Goal: Task Accomplishment & Management: Manage account settings

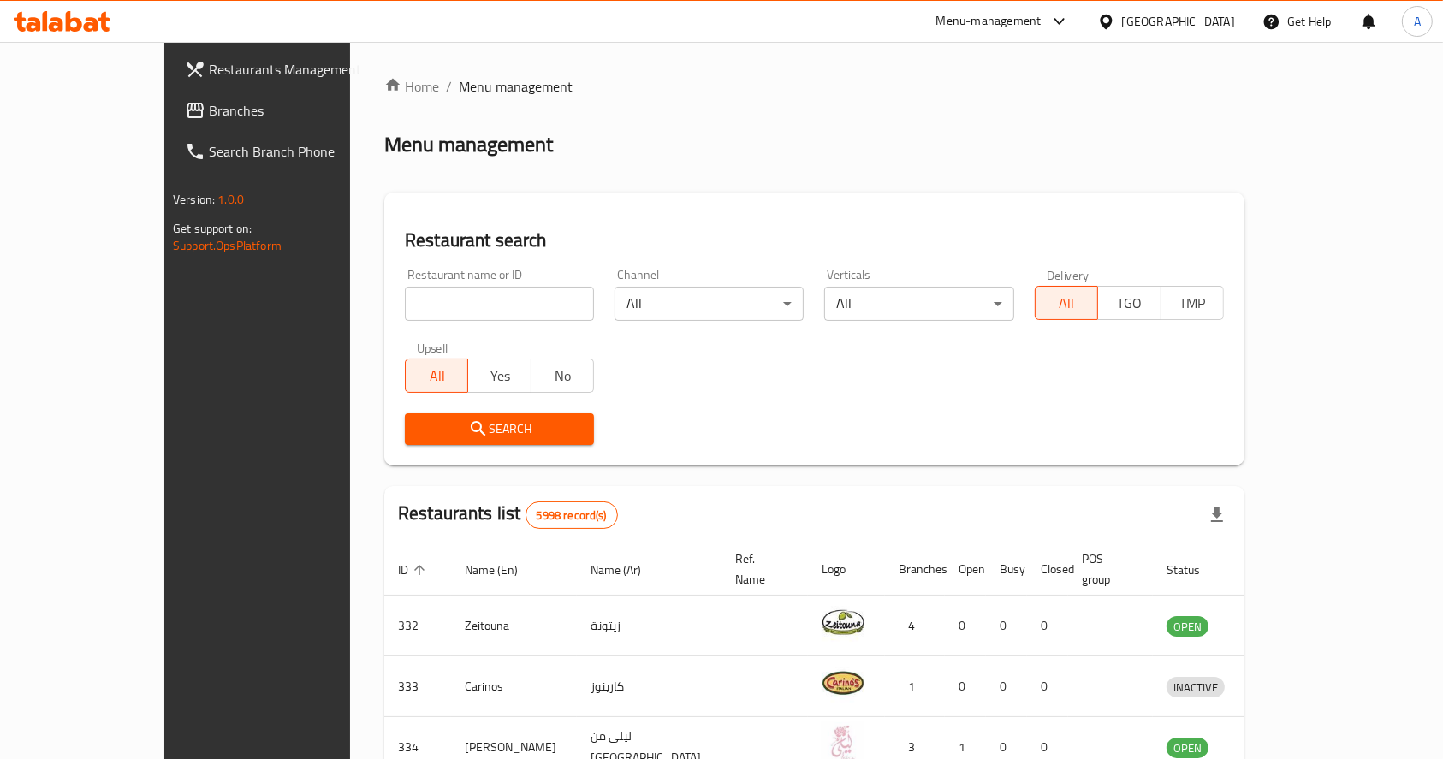
click at [405, 308] on input "search" at bounding box center [499, 304] width 189 height 34
type input "M"
type input "mini bites"
click at [474, 436] on span "Search" at bounding box center [499, 428] width 162 height 21
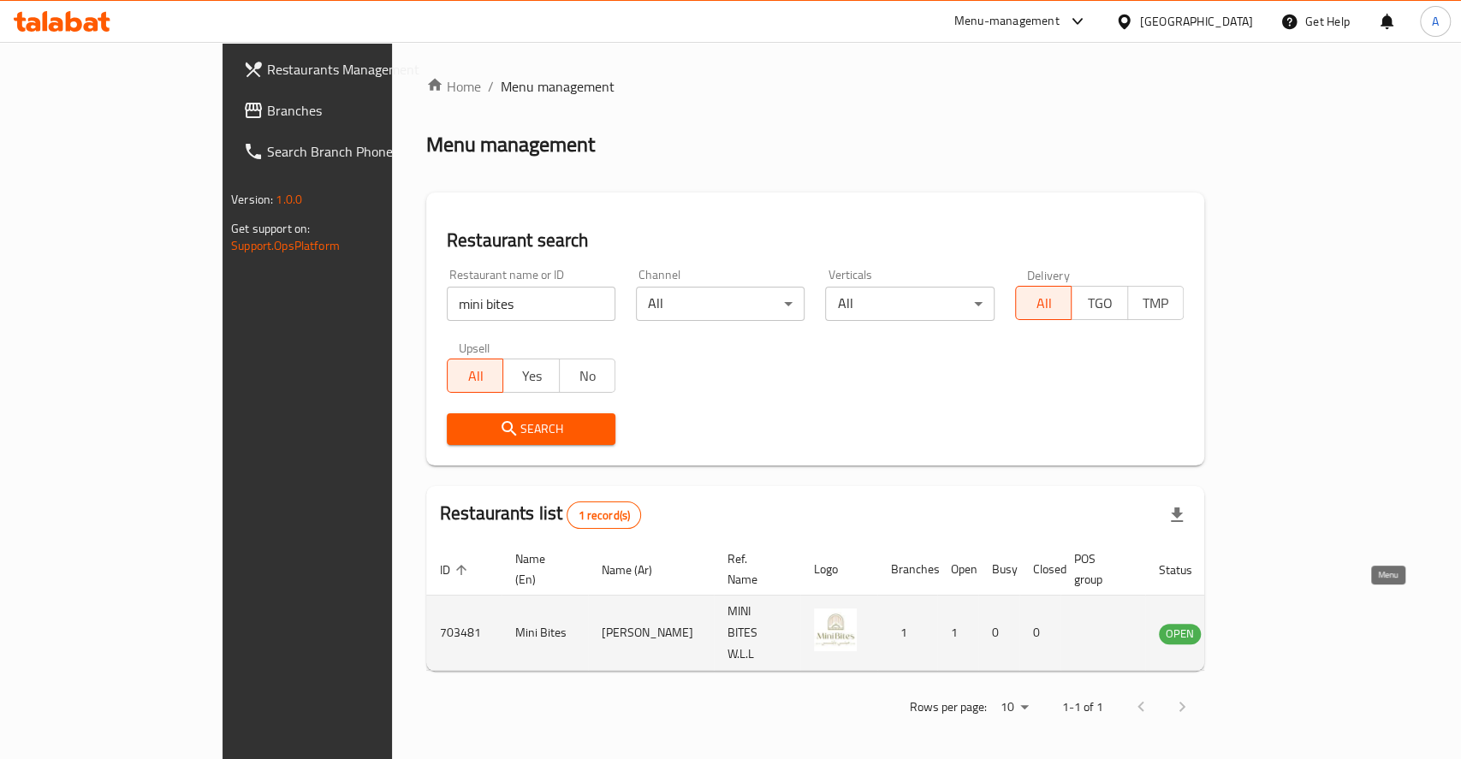
click at [1269, 623] on icon "enhanced table" at bounding box center [1259, 633] width 21 height 21
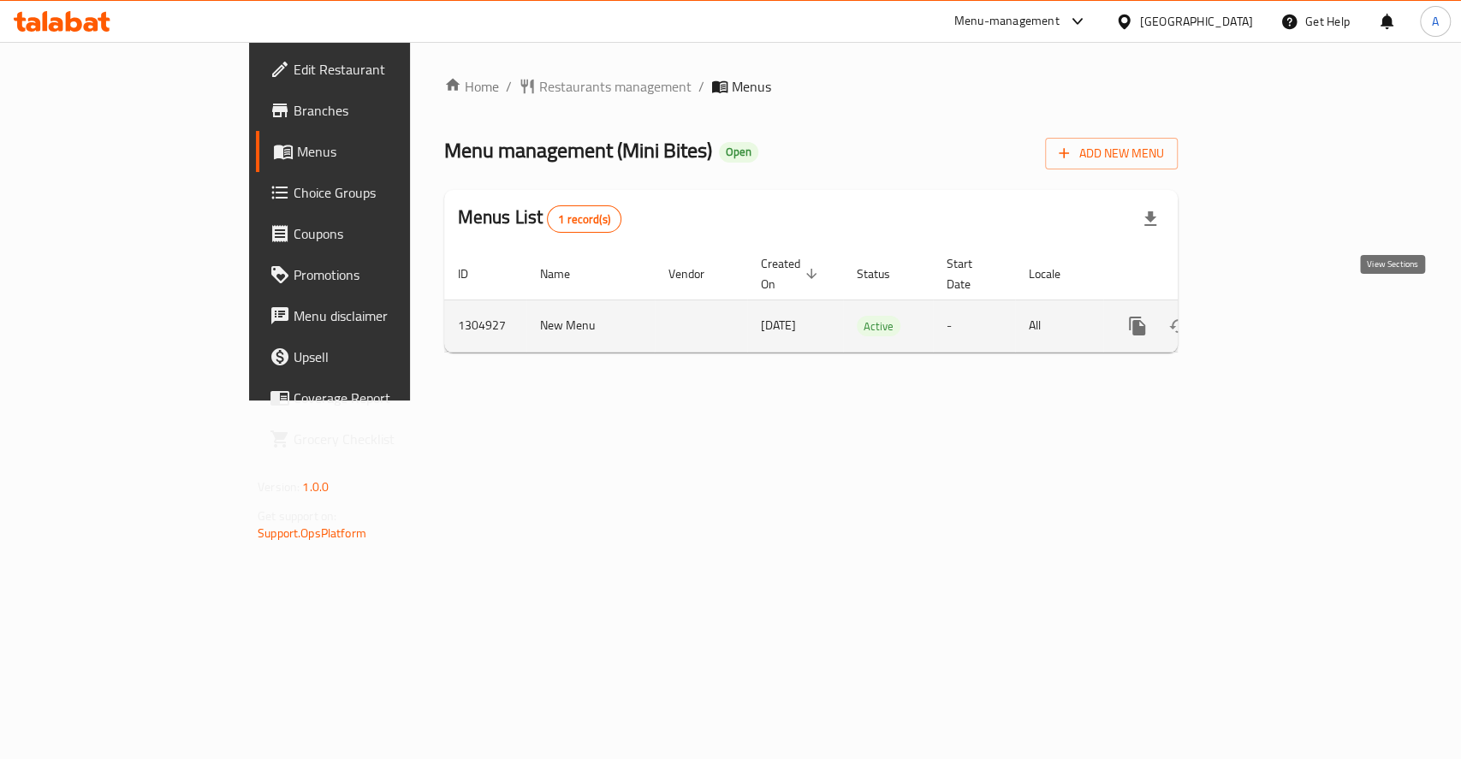
click at [1271, 316] on icon "enhanced table" at bounding box center [1260, 326] width 21 height 21
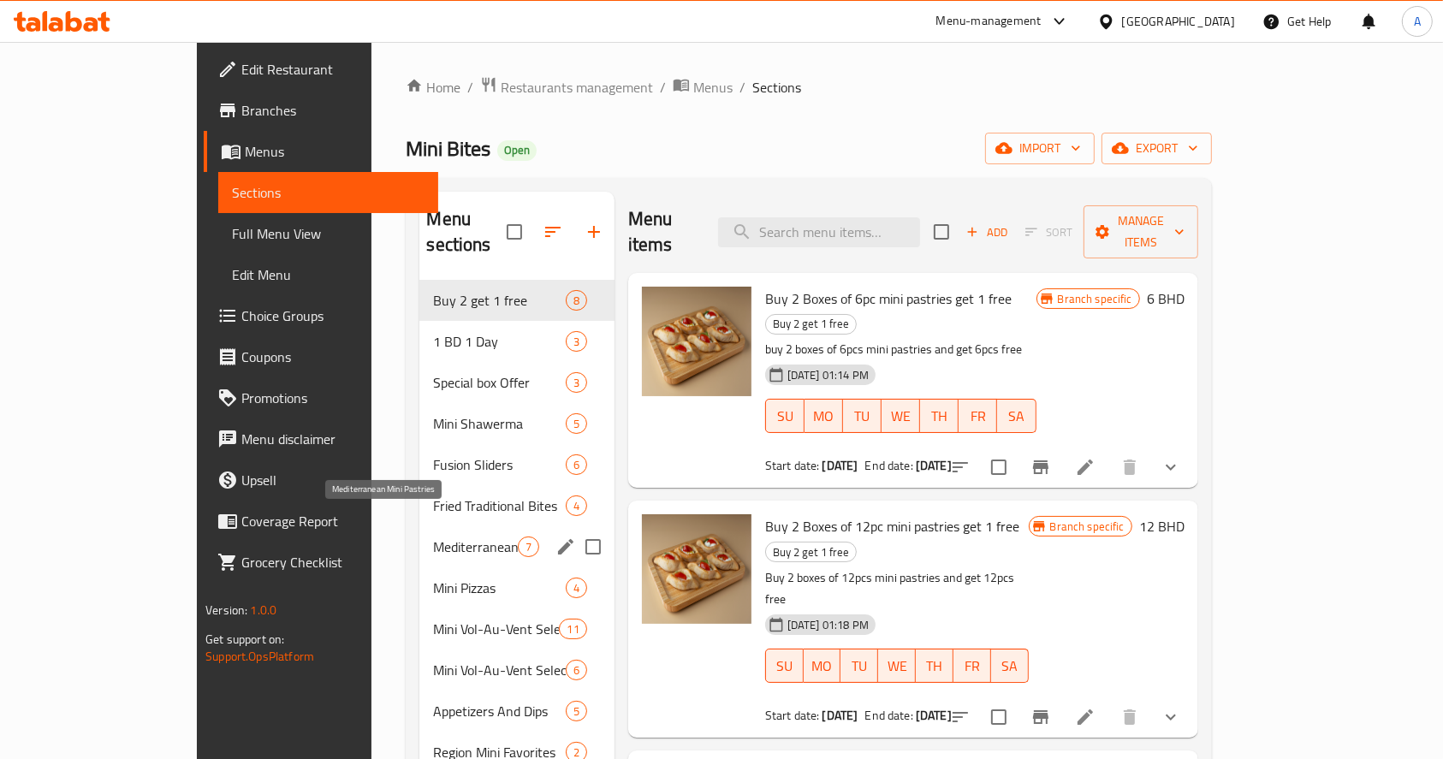
click at [433, 537] on span "Mediterranean Mini Pastries" at bounding box center [475, 547] width 84 height 21
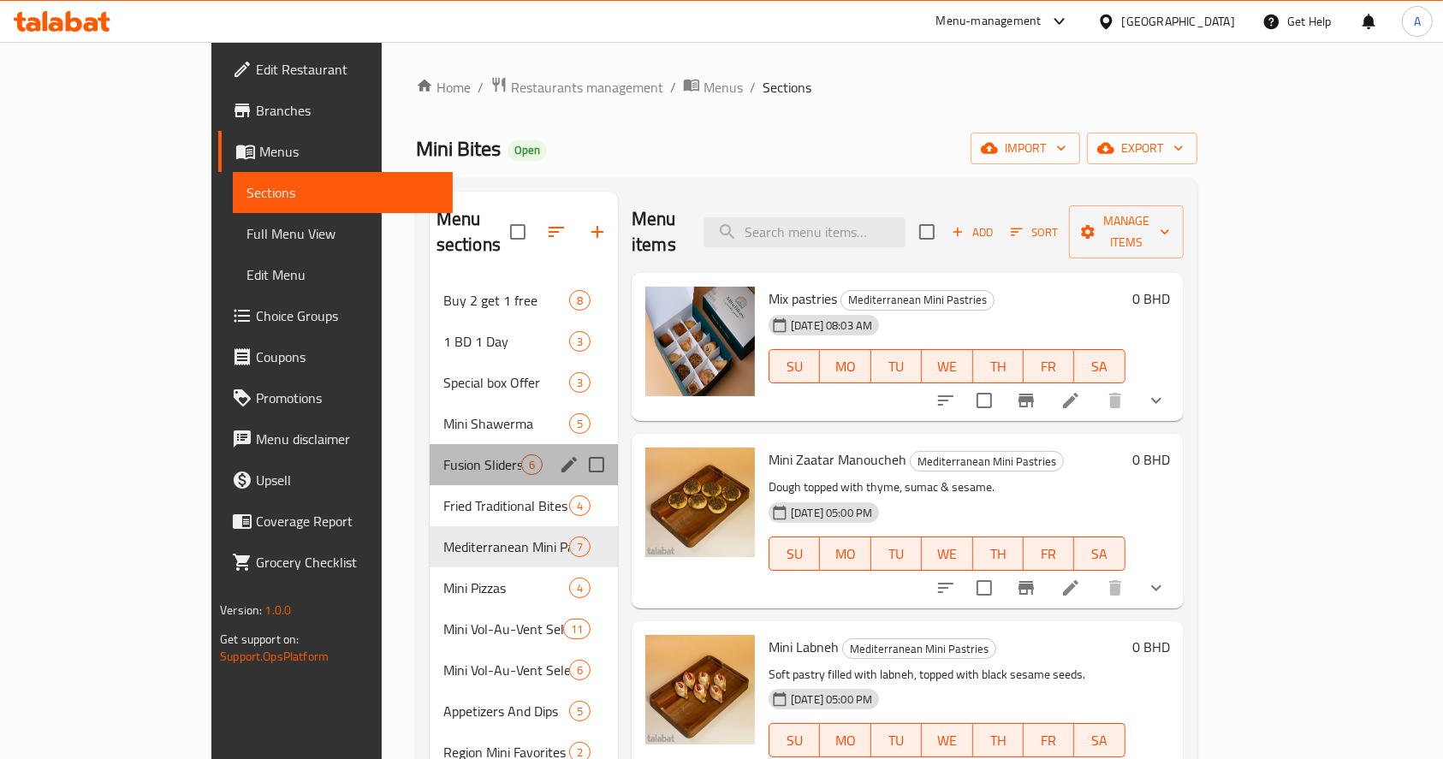
click at [430, 453] on div "Fusion Sliders 6" at bounding box center [524, 464] width 188 height 41
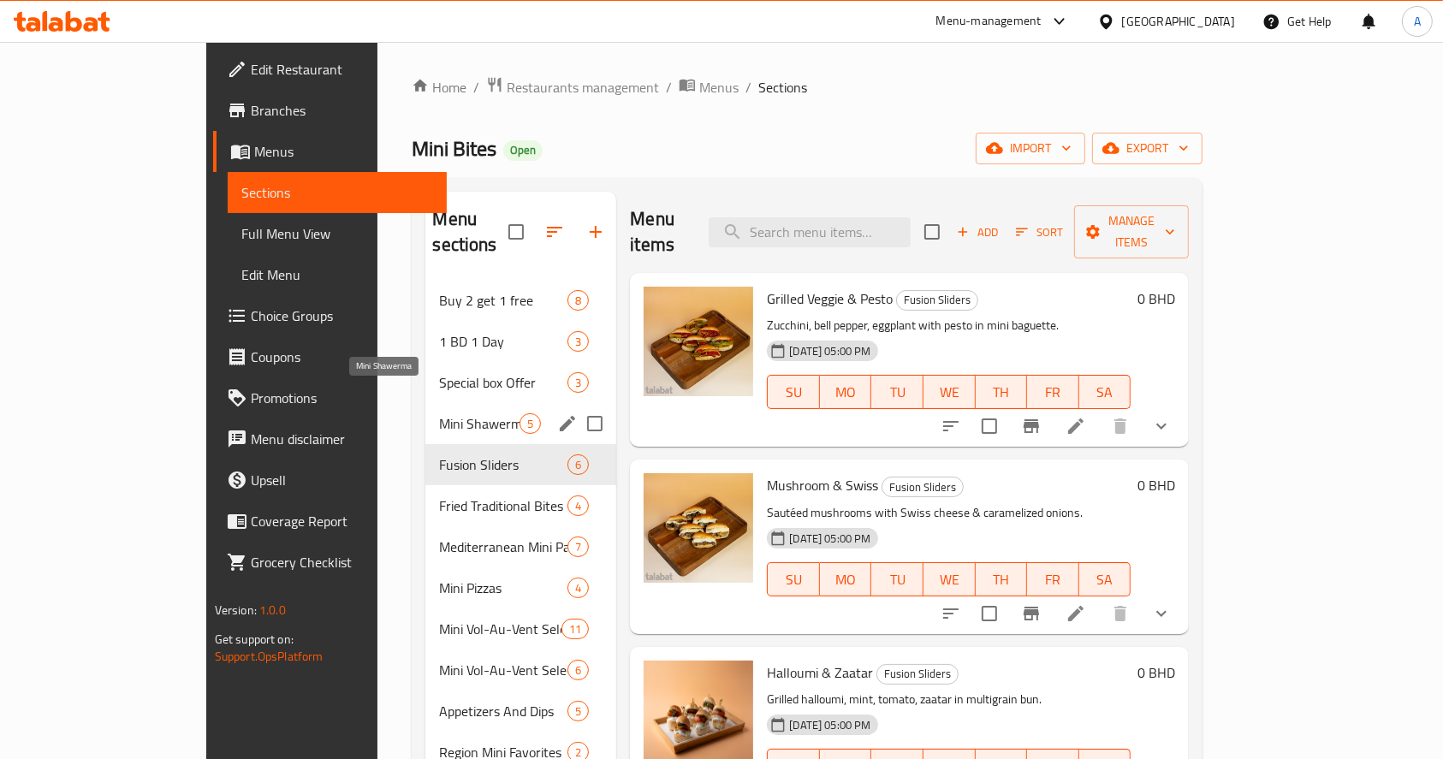
click at [439, 413] on span "Mini Shawerma" at bounding box center [479, 423] width 80 height 21
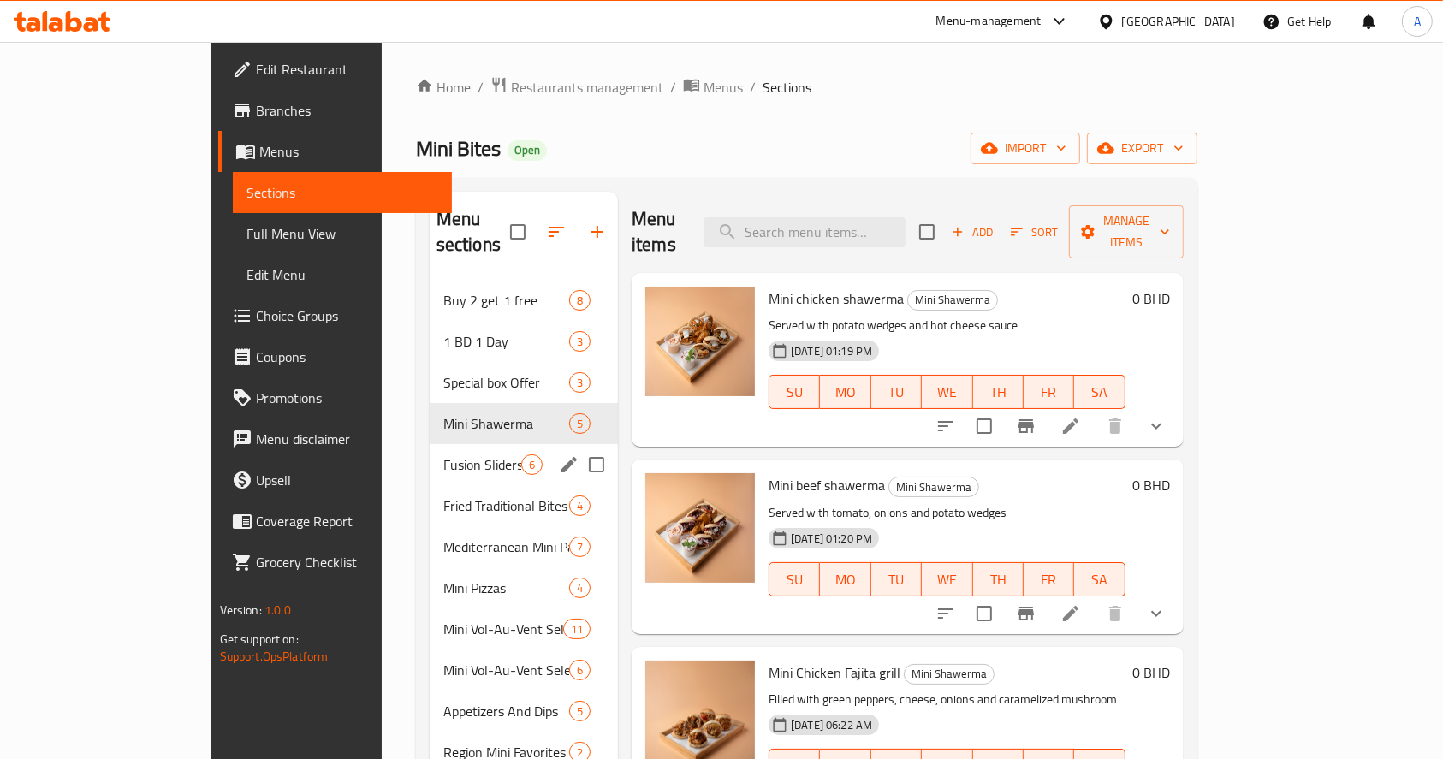
click at [430, 455] on div "Fusion Sliders 6" at bounding box center [524, 464] width 188 height 41
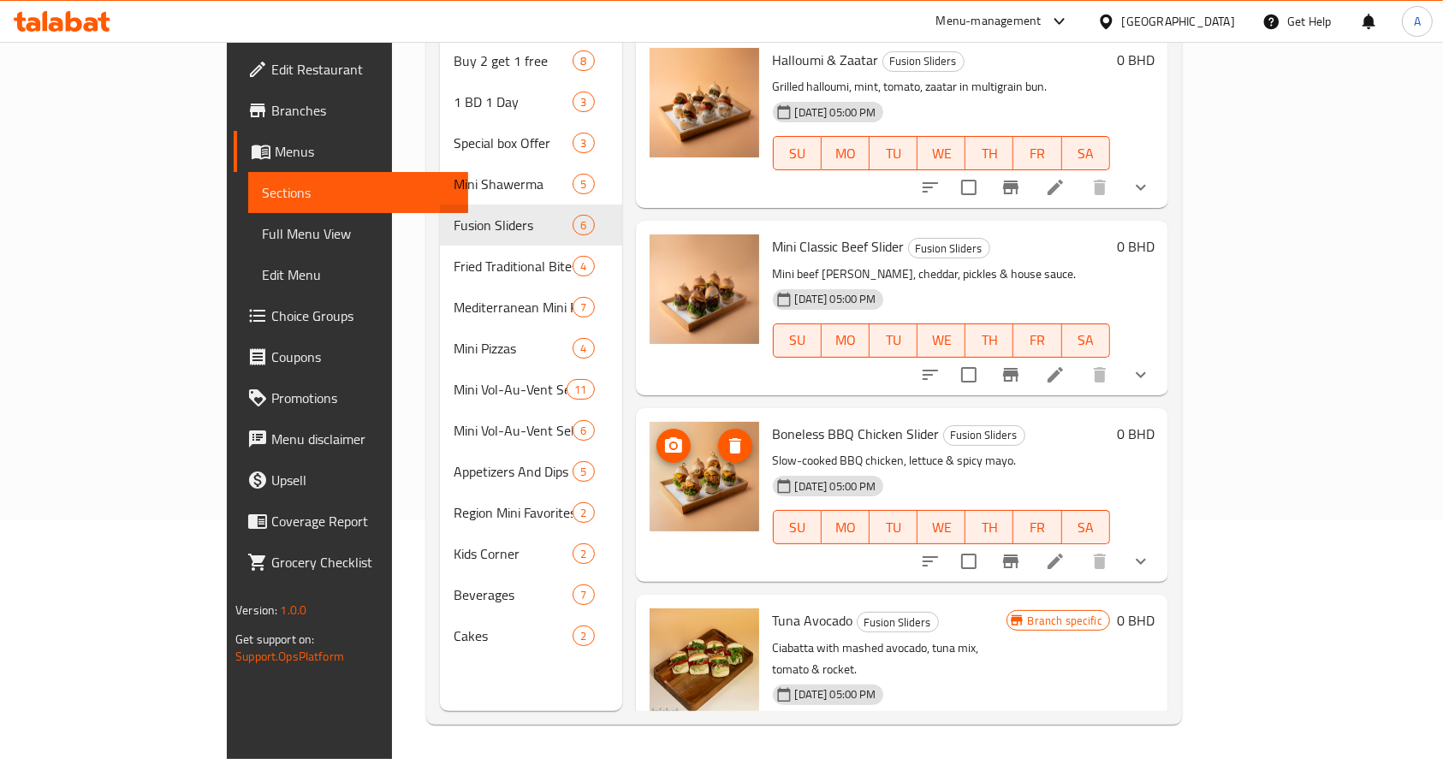
scroll to position [291, 0]
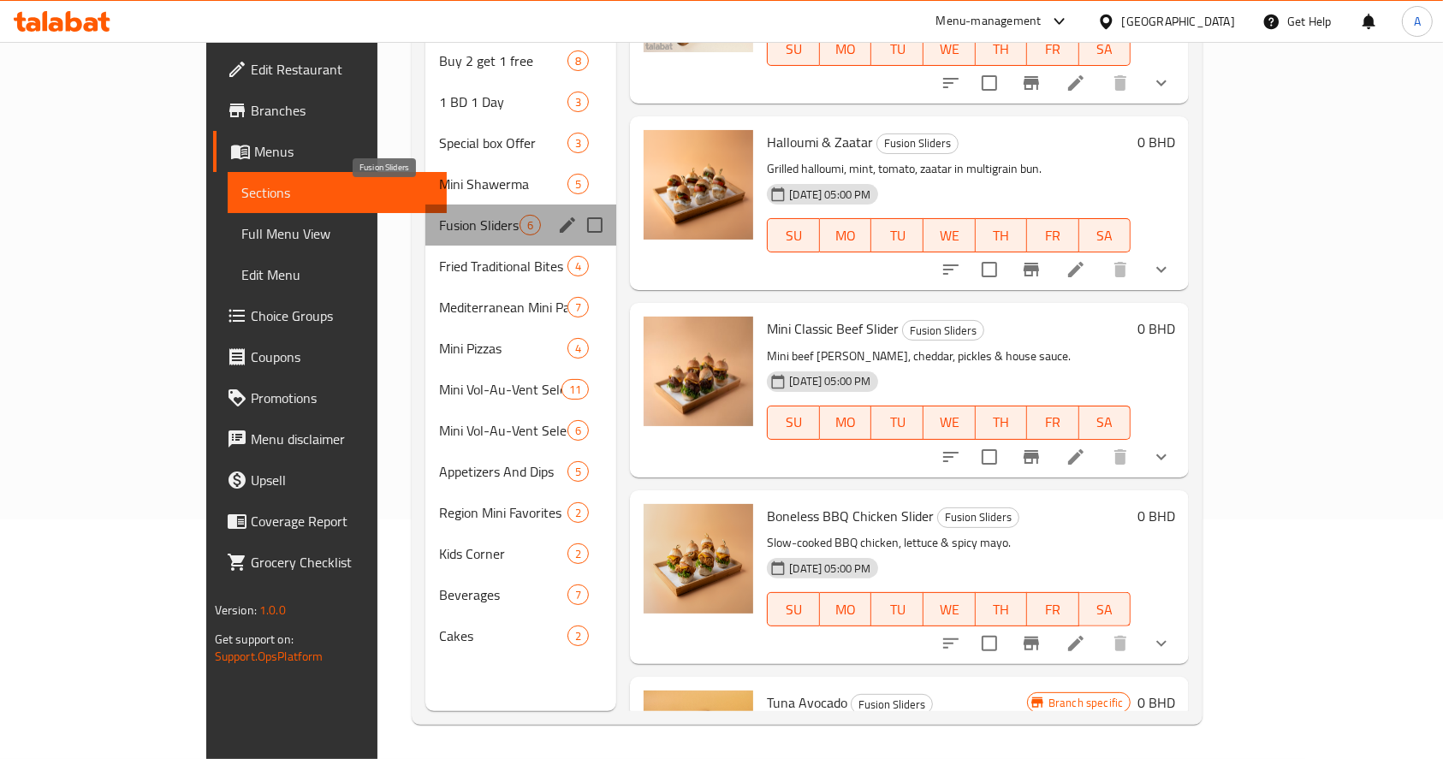
drag, startPoint x: 395, startPoint y: 203, endPoint x: 301, endPoint y: 205, distance: 94.2
click at [439, 215] on span "Fusion Sliders" at bounding box center [479, 225] width 80 height 21
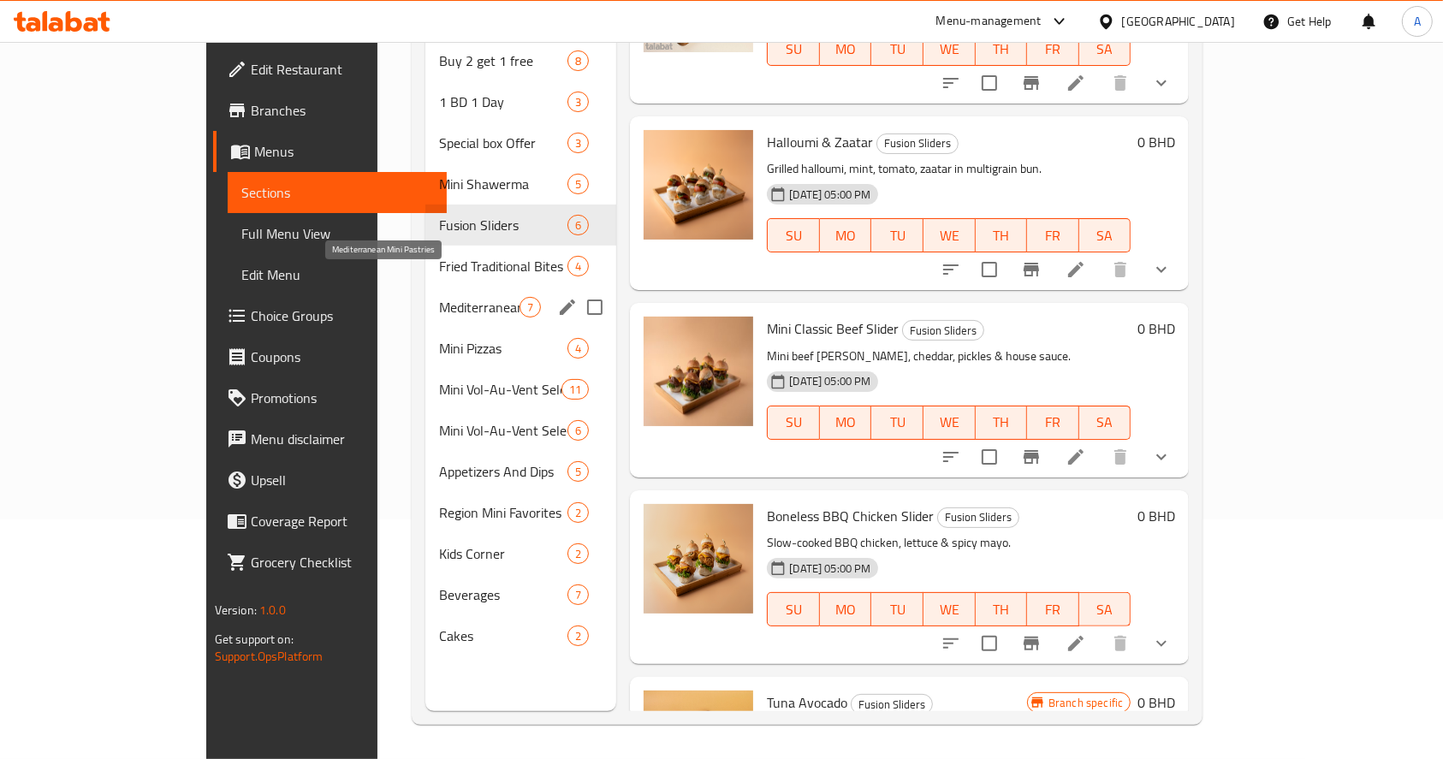
click at [439, 297] on span "Mediterranean Mini Pastries" at bounding box center [479, 307] width 80 height 21
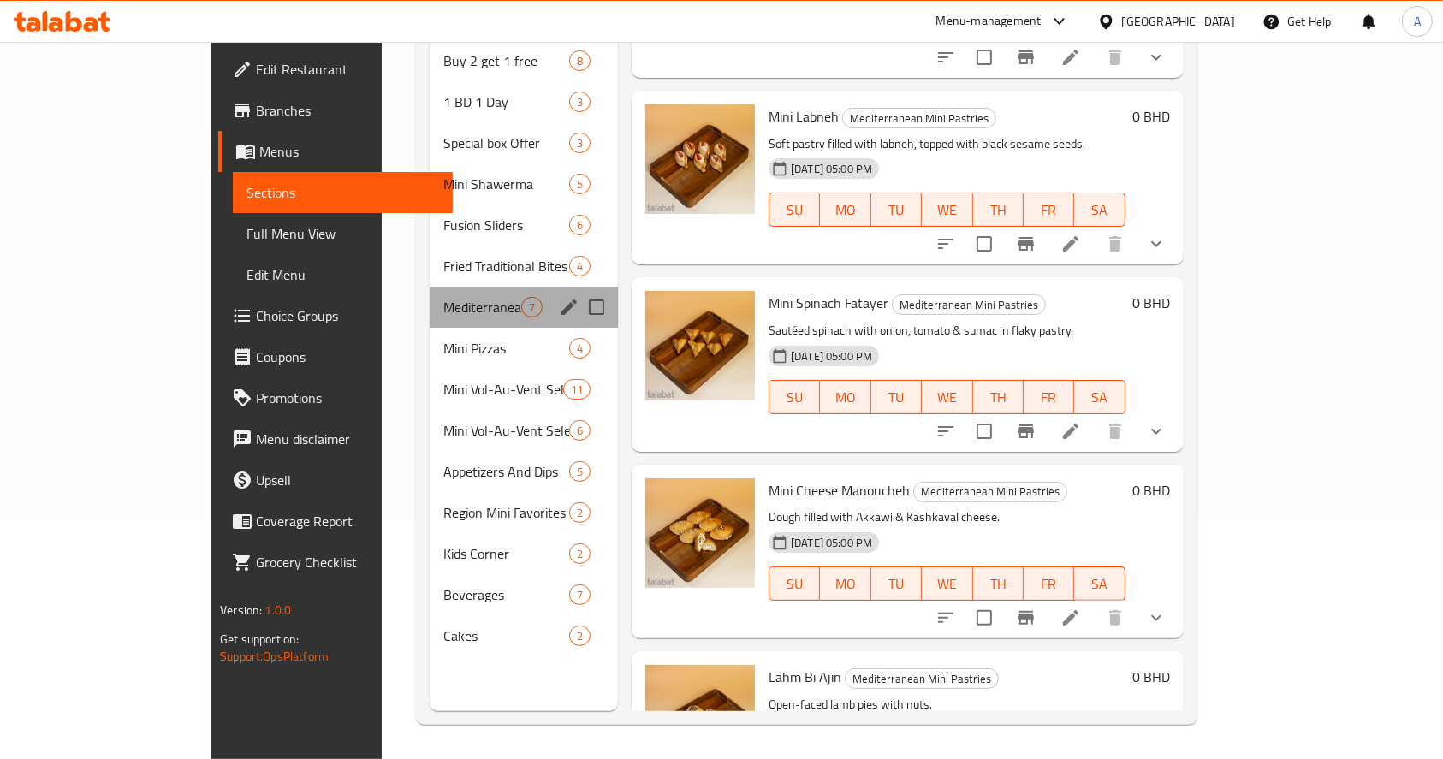
drag, startPoint x: 300, startPoint y: 282, endPoint x: 455, endPoint y: 291, distance: 156.0
click at [454, 292] on div "Mediterranean Mini Pastries 7" at bounding box center [524, 307] width 188 height 41
click at [559, 297] on icon "edit" at bounding box center [569, 307] width 21 height 21
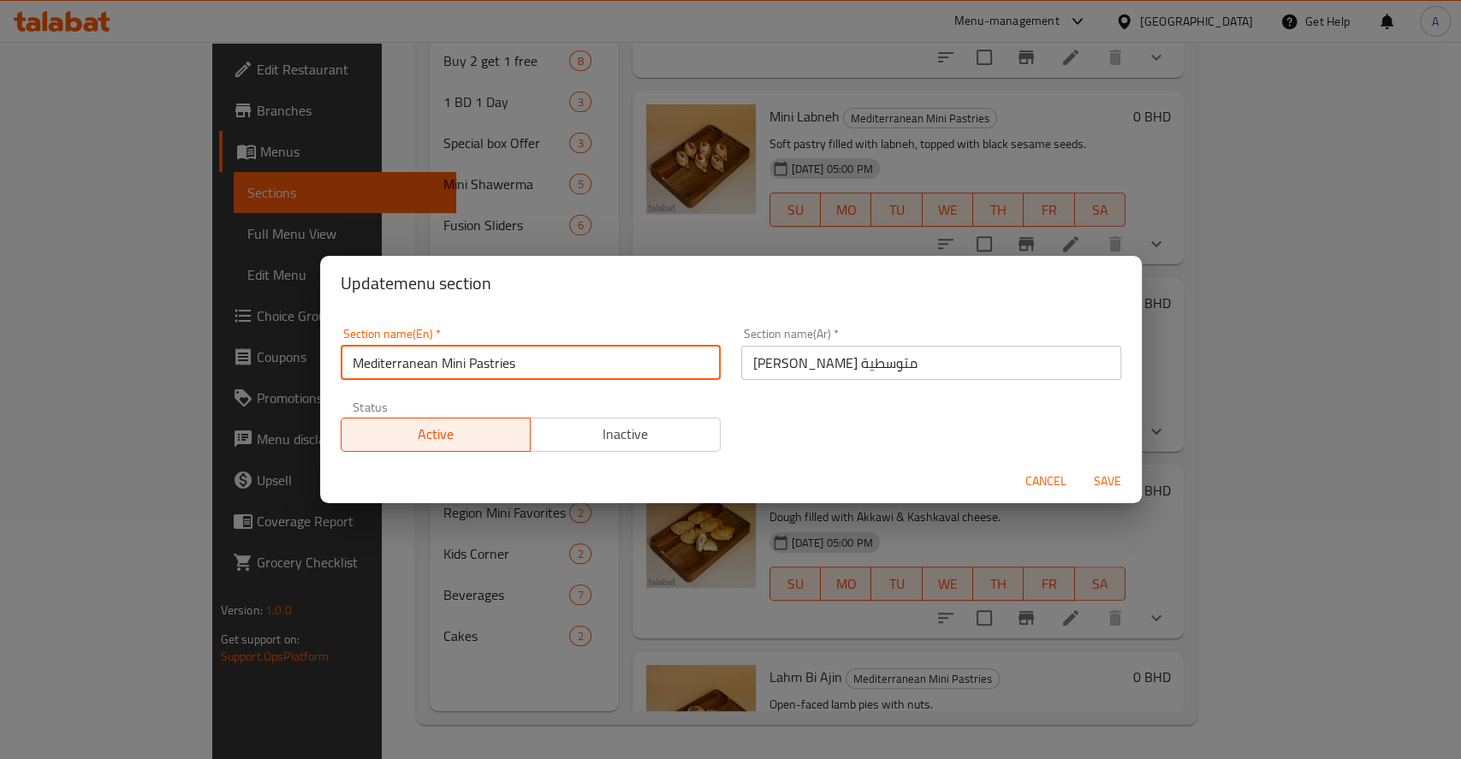
drag, startPoint x: 295, startPoint y: 374, endPoint x: 215, endPoint y: 379, distance: 80.6
click at [221, 378] on div "Update menu section Section name(En)   * Mediterranean Mini Pastries Section na…" at bounding box center [730, 379] width 1461 height 759
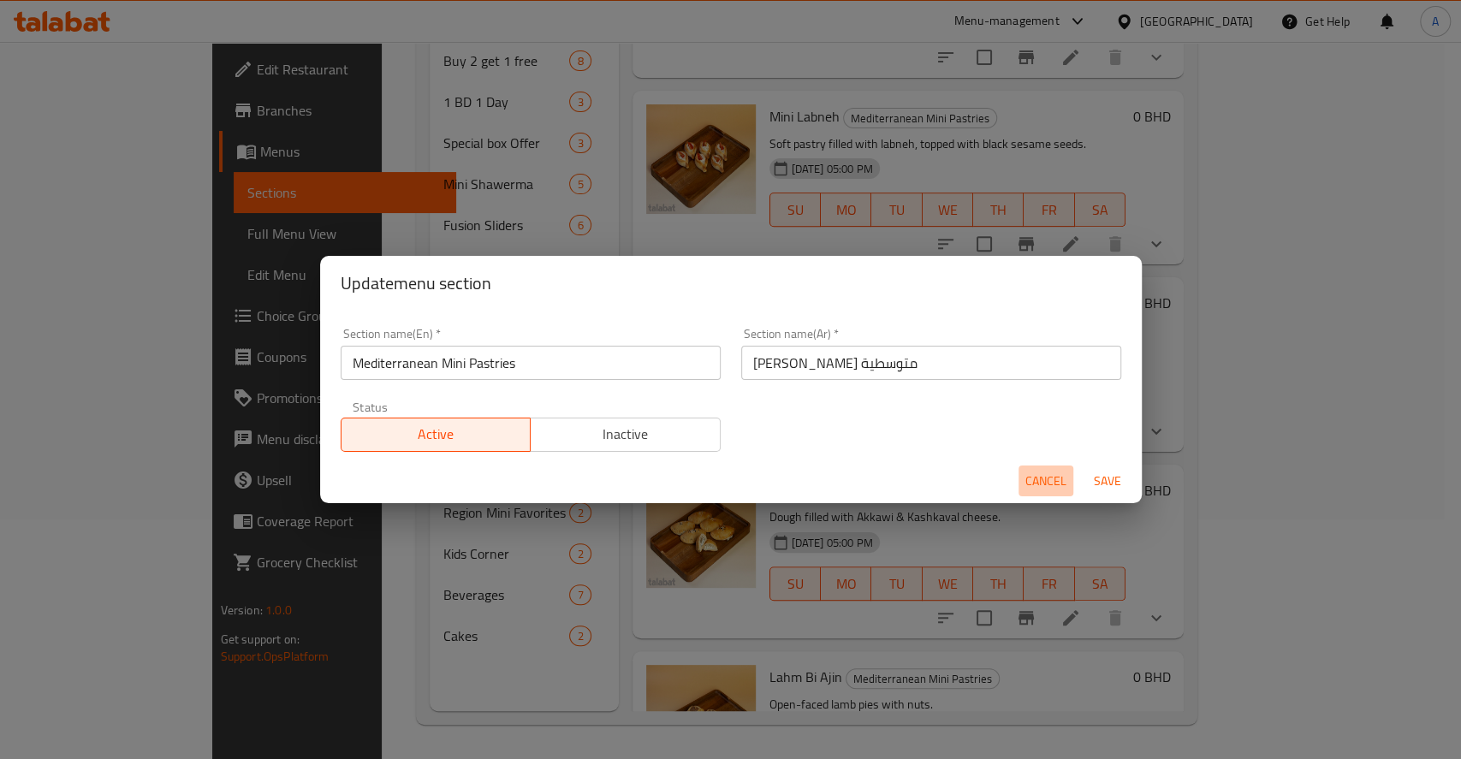
click at [1048, 481] on span "Cancel" at bounding box center [1045, 481] width 41 height 21
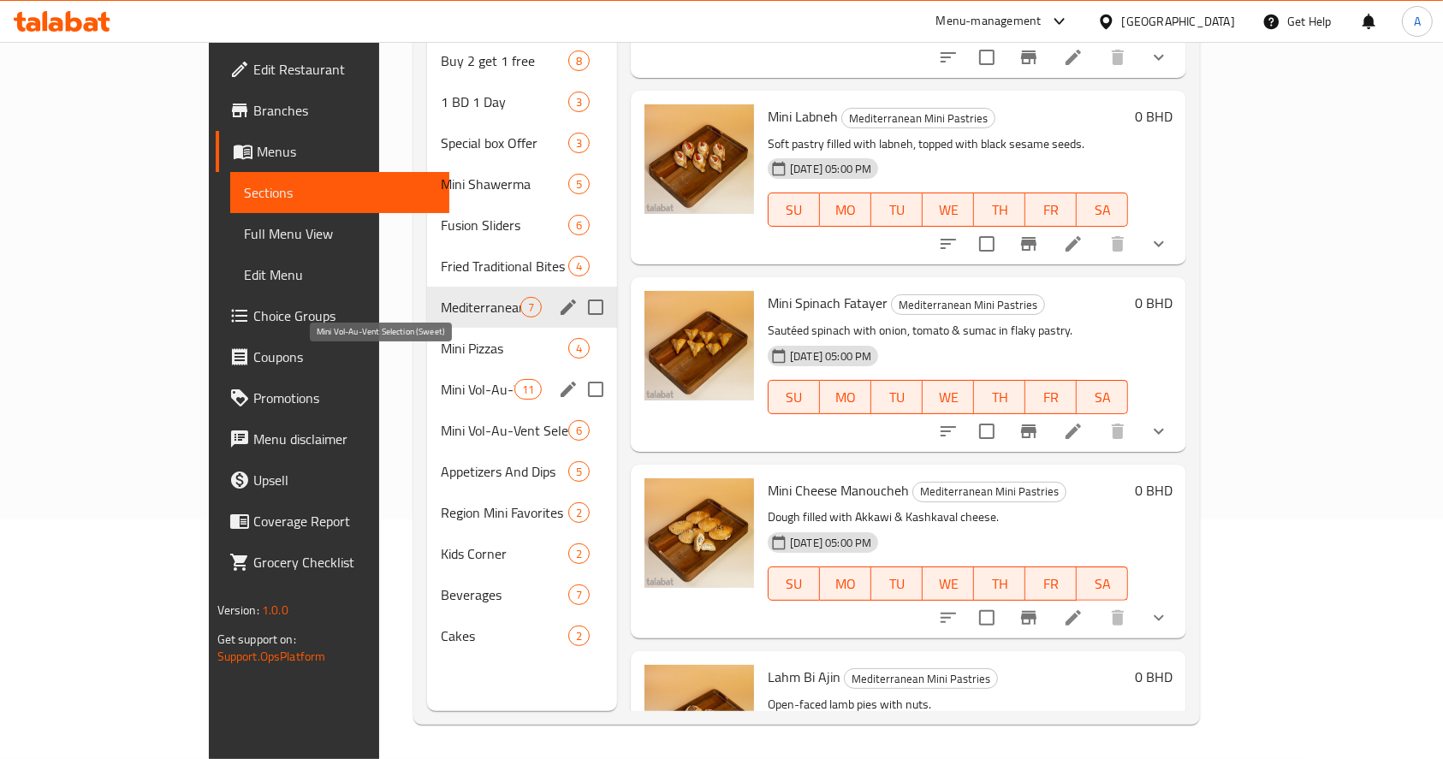
click at [441, 379] on span "Mini Vol-Au-Vent Selection (Sweet)" at bounding box center [477, 389] width 73 height 21
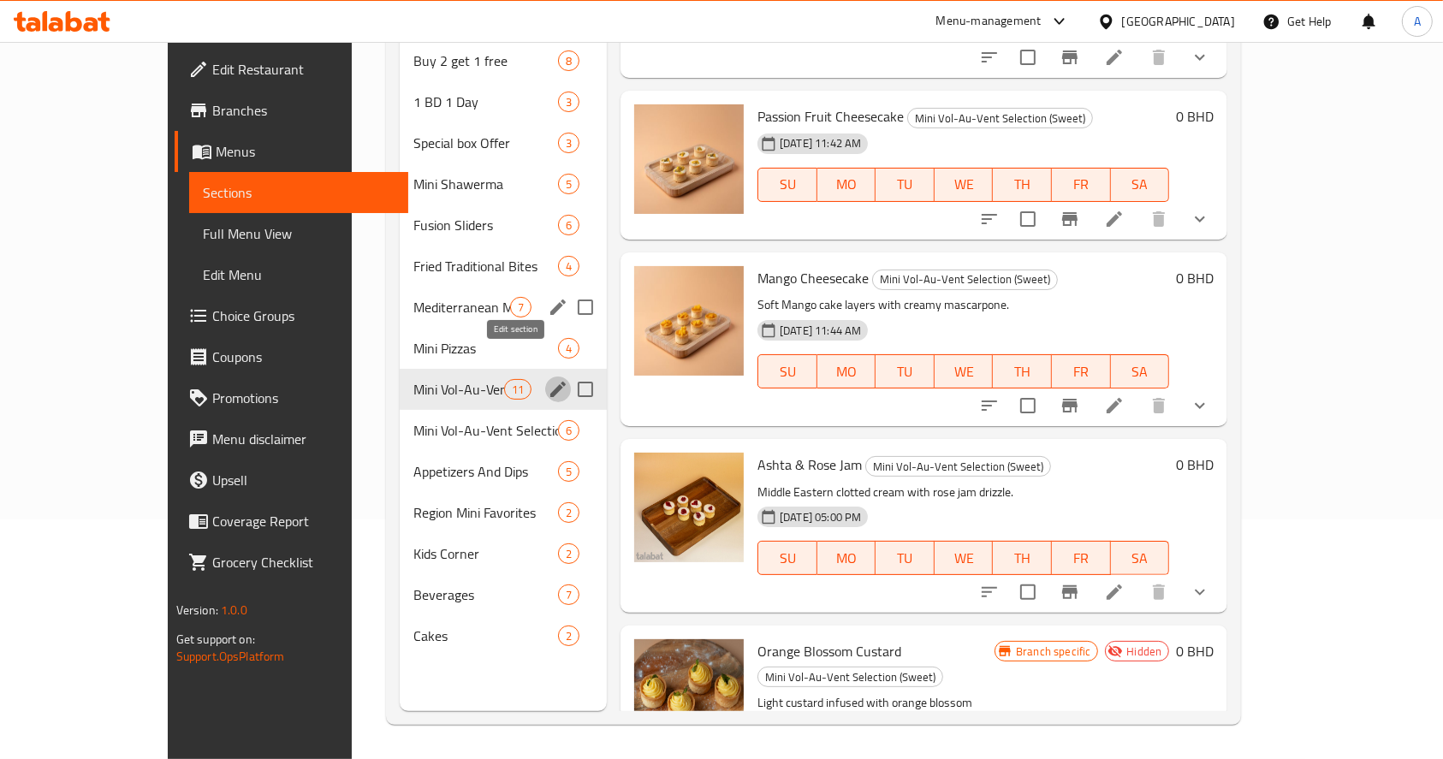
click at [548, 379] on icon "edit" at bounding box center [558, 389] width 21 height 21
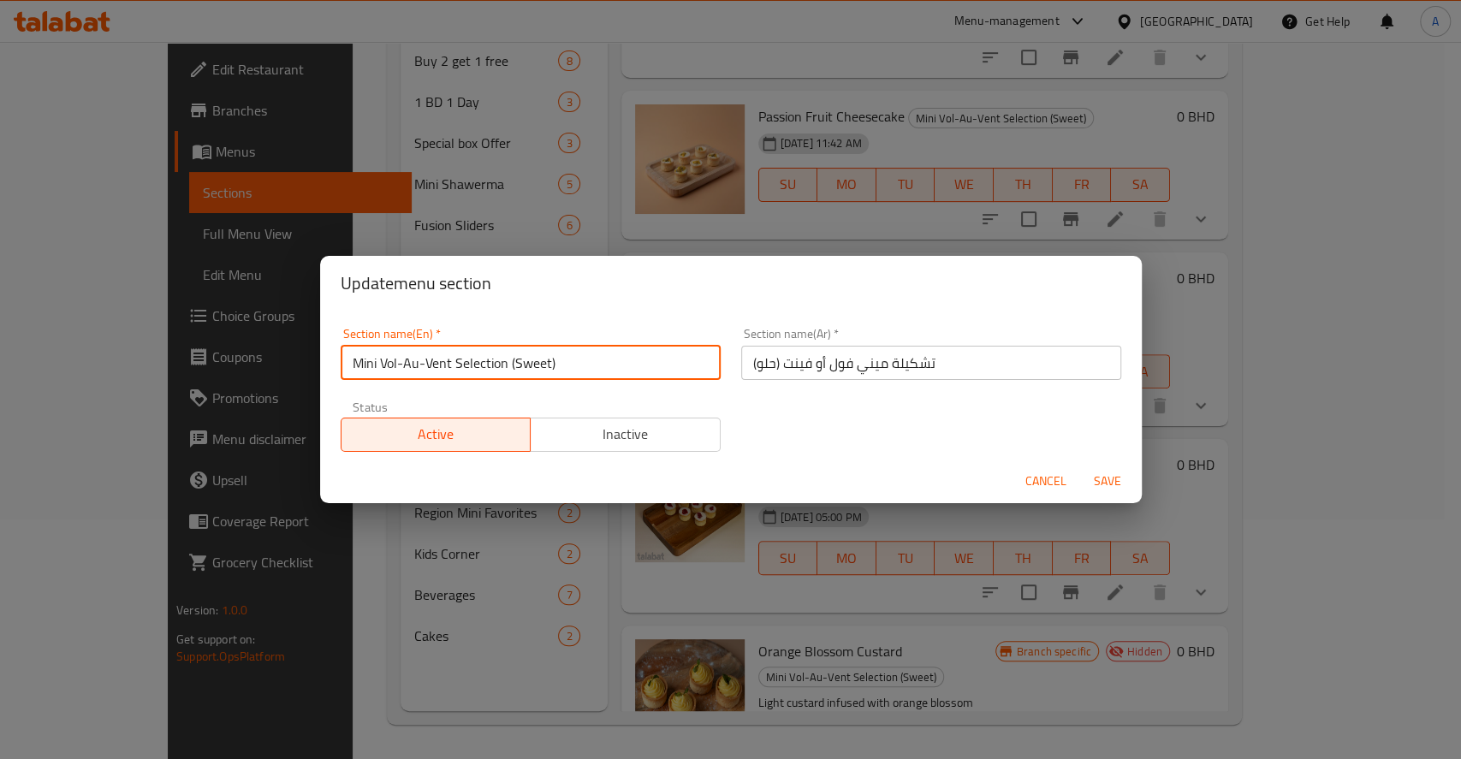
drag, startPoint x: 465, startPoint y: 363, endPoint x: 275, endPoint y: 361, distance: 190.0
click at [279, 363] on div "Update menu section Section name(En)   * Mini Vol-Au-Vent Selection (Sweet) Sec…" at bounding box center [730, 379] width 1461 height 759
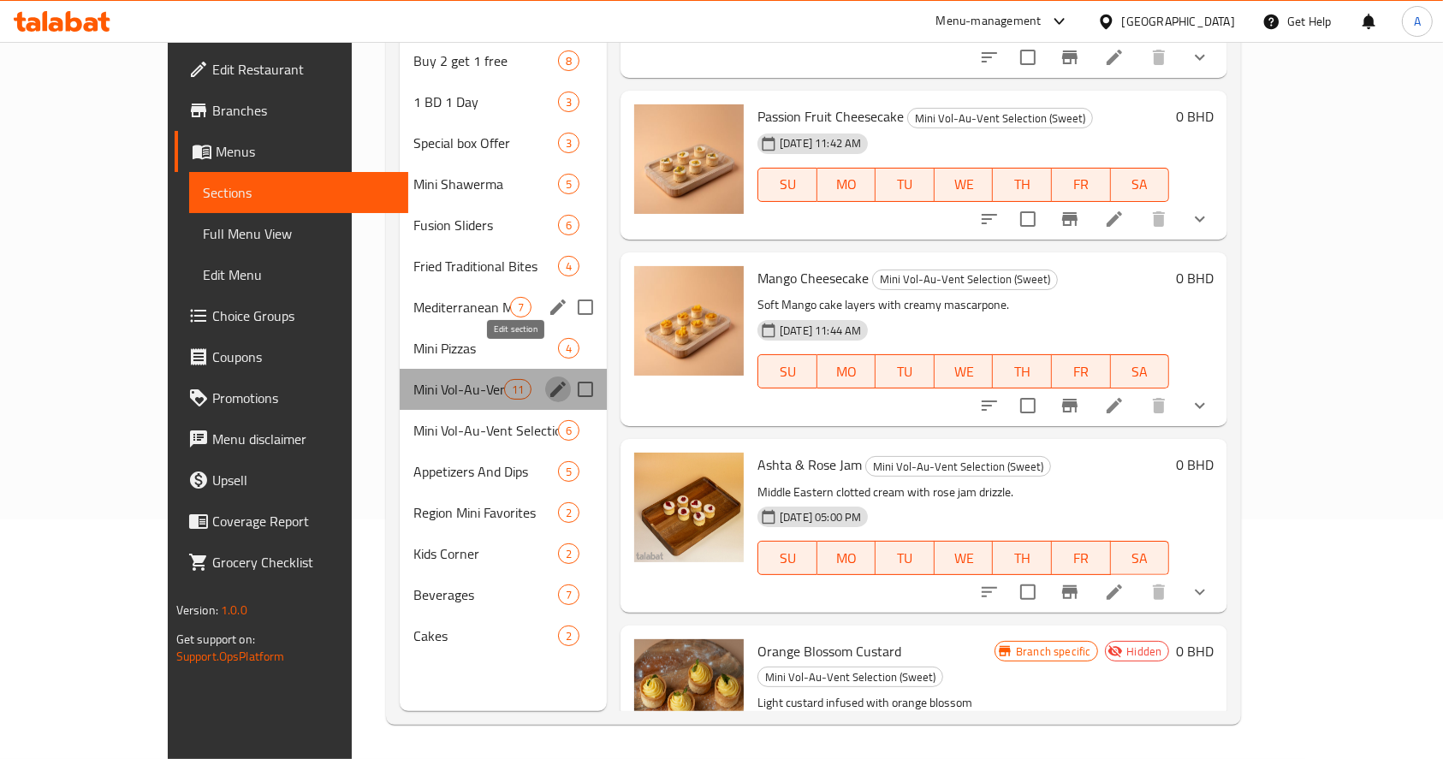
click at [548, 379] on icon "edit" at bounding box center [558, 389] width 21 height 21
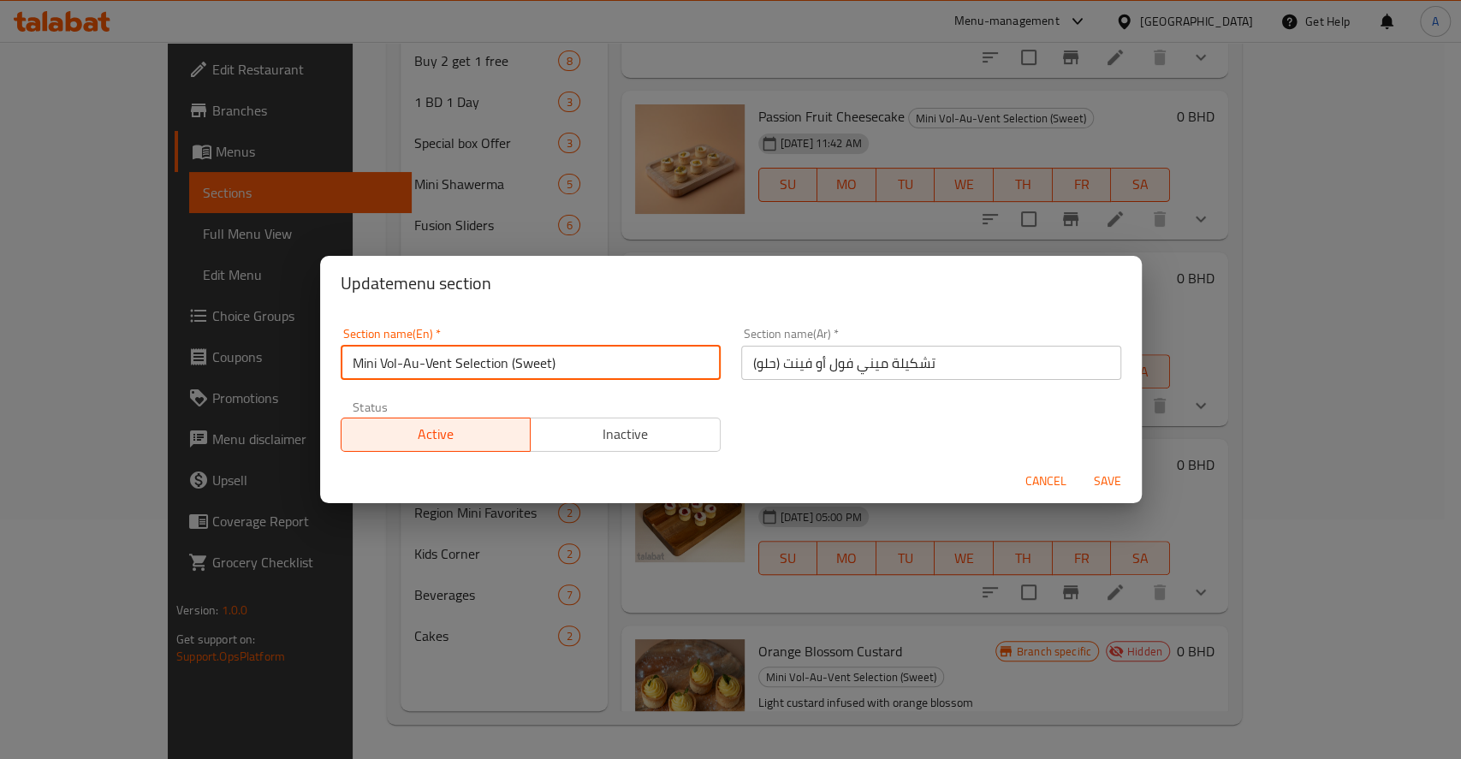
drag, startPoint x: 579, startPoint y: 361, endPoint x: 334, endPoint y: 358, distance: 244.8
click at [334, 358] on div "Section name(En)   * Mini Vol-Au-Vent Selection (Sweet) Section name(En) *" at bounding box center [530, 353] width 401 height 73
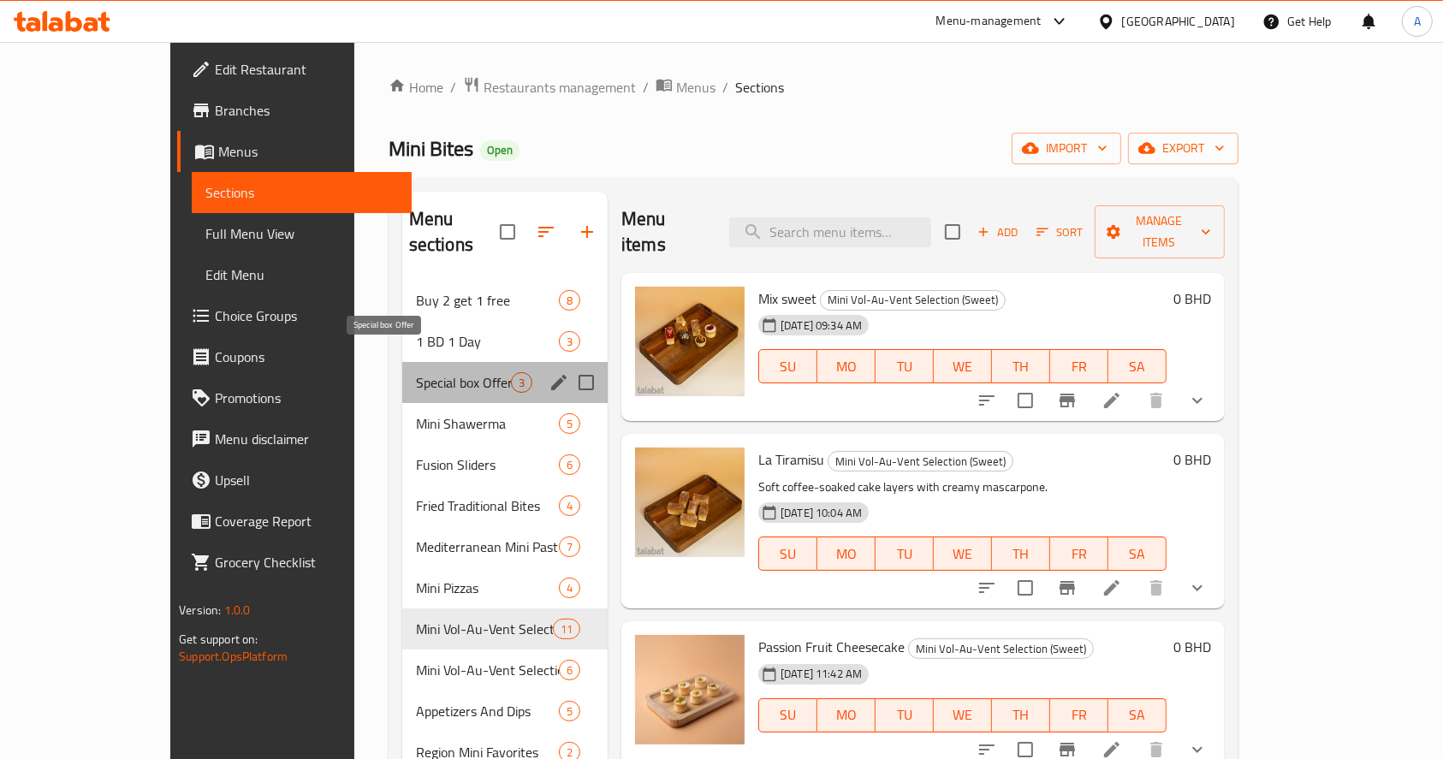
click at [416, 372] on span "Special box Offer" at bounding box center [463, 382] width 95 height 21
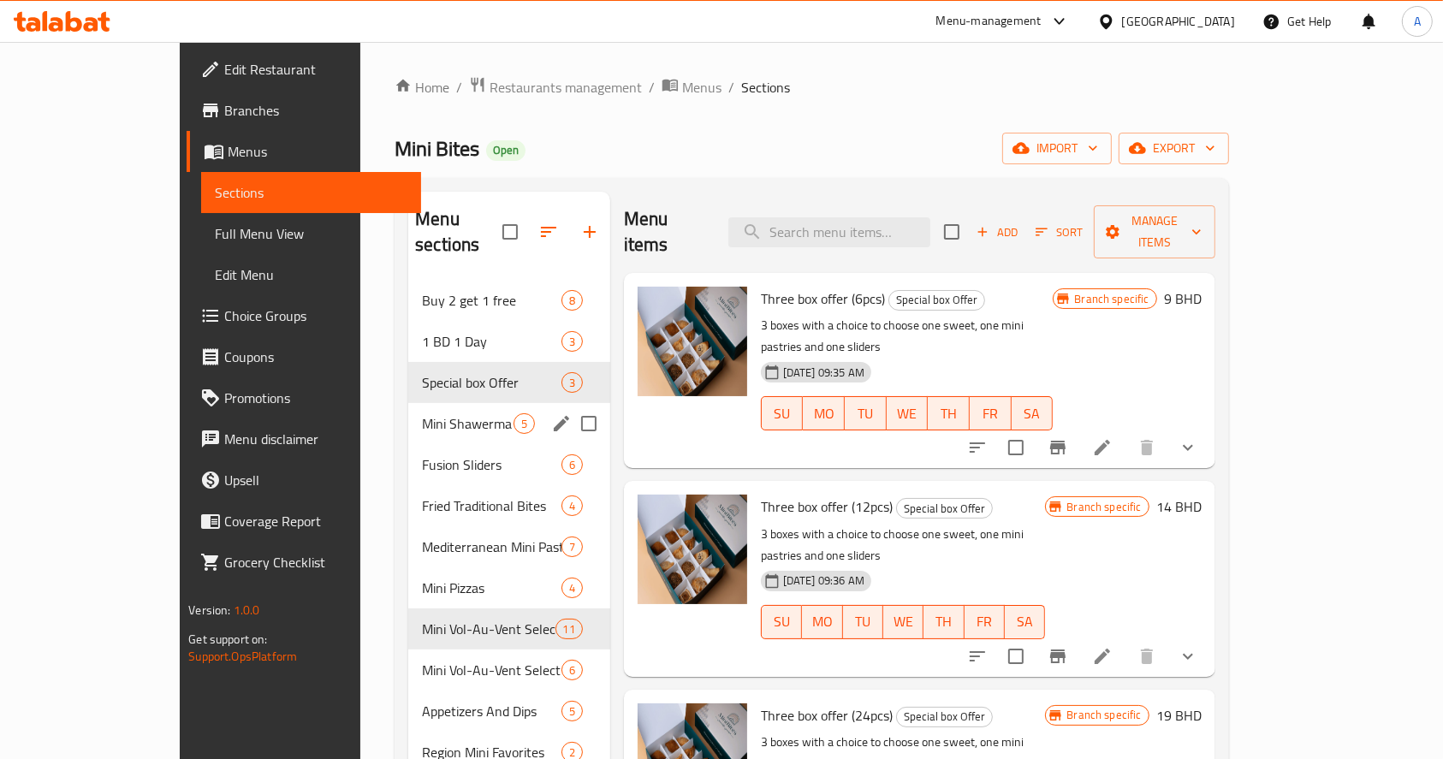
drag, startPoint x: 353, startPoint y: 377, endPoint x: 364, endPoint y: 389, distance: 15.1
click at [408, 403] on div "Mini Shawerma 5" at bounding box center [509, 423] width 202 height 41
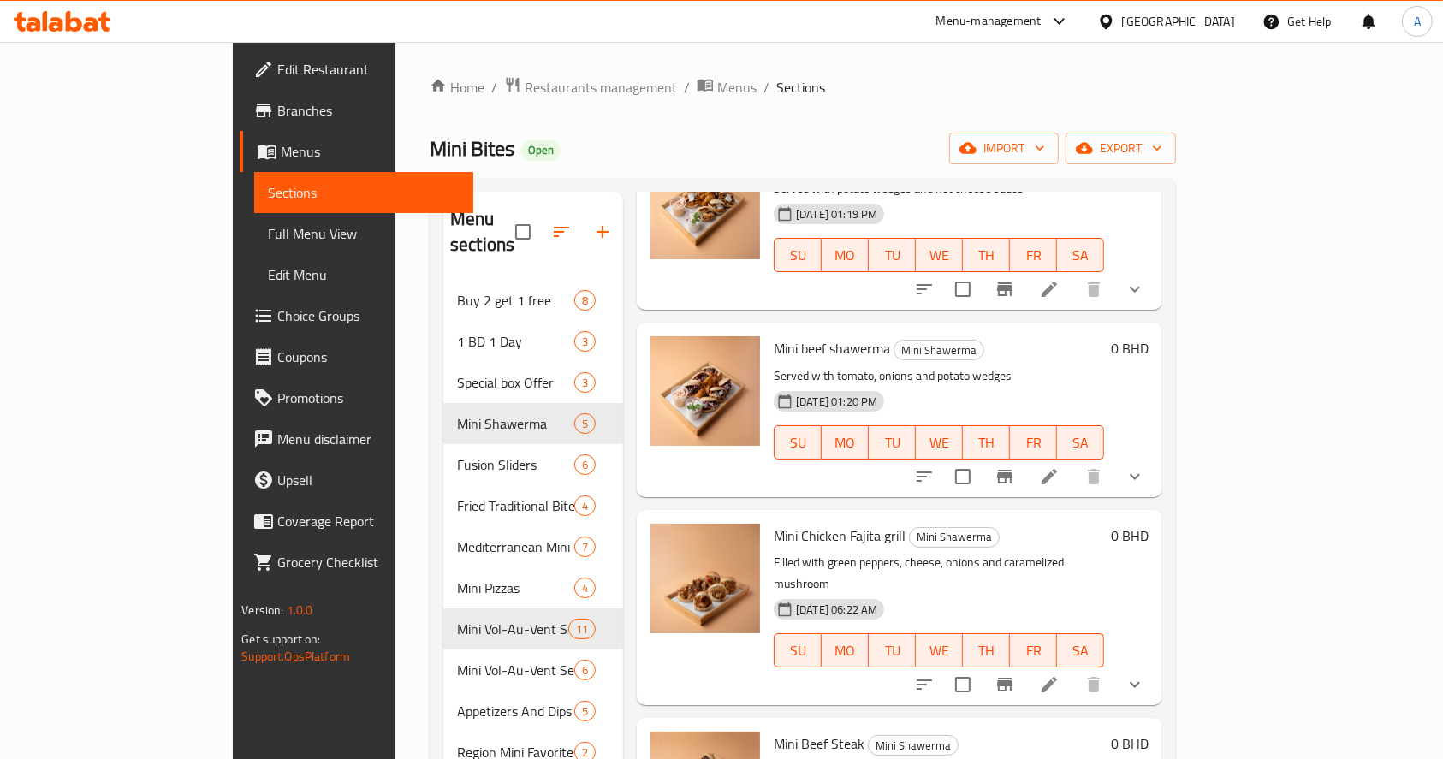
scroll to position [218, 0]
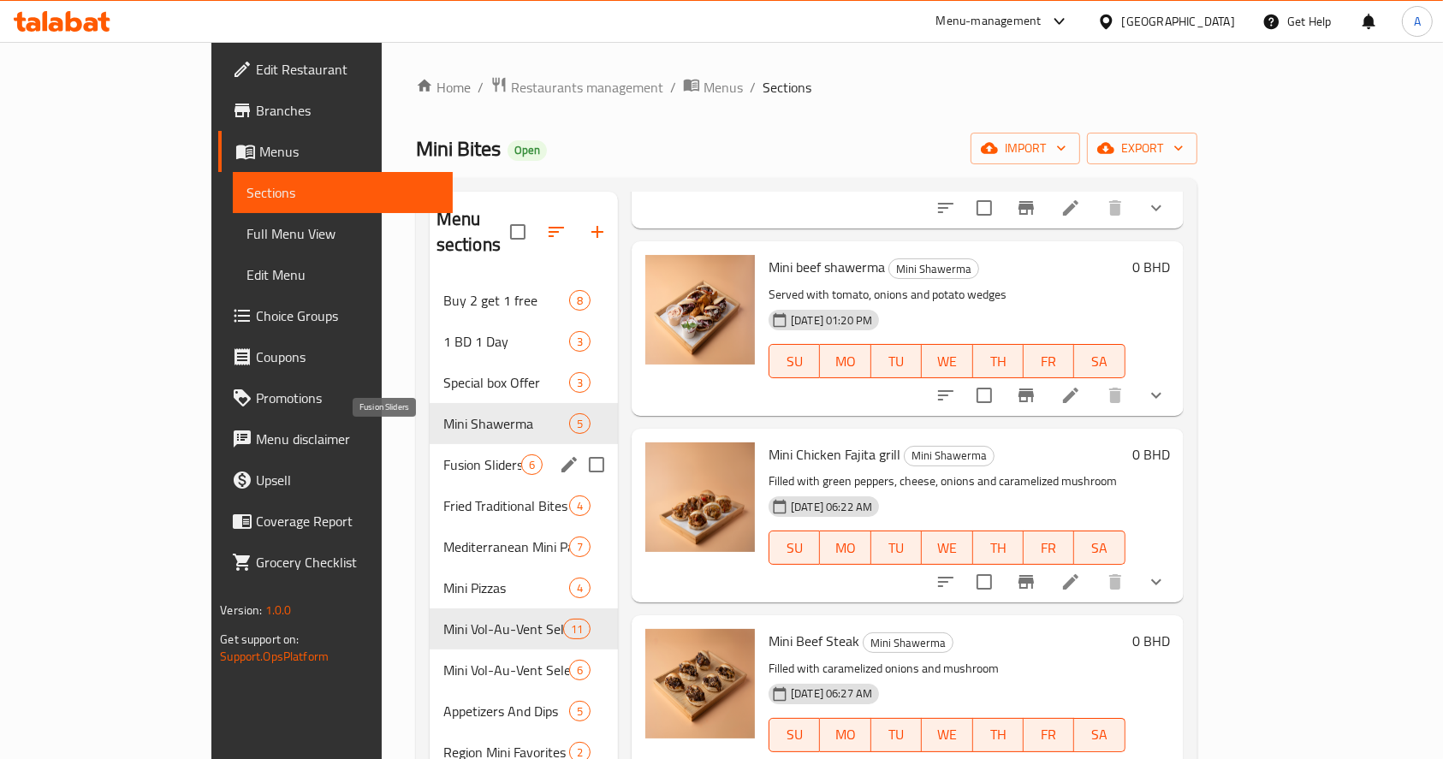
click at [443, 454] on span "Fusion Sliders" at bounding box center [482, 464] width 78 height 21
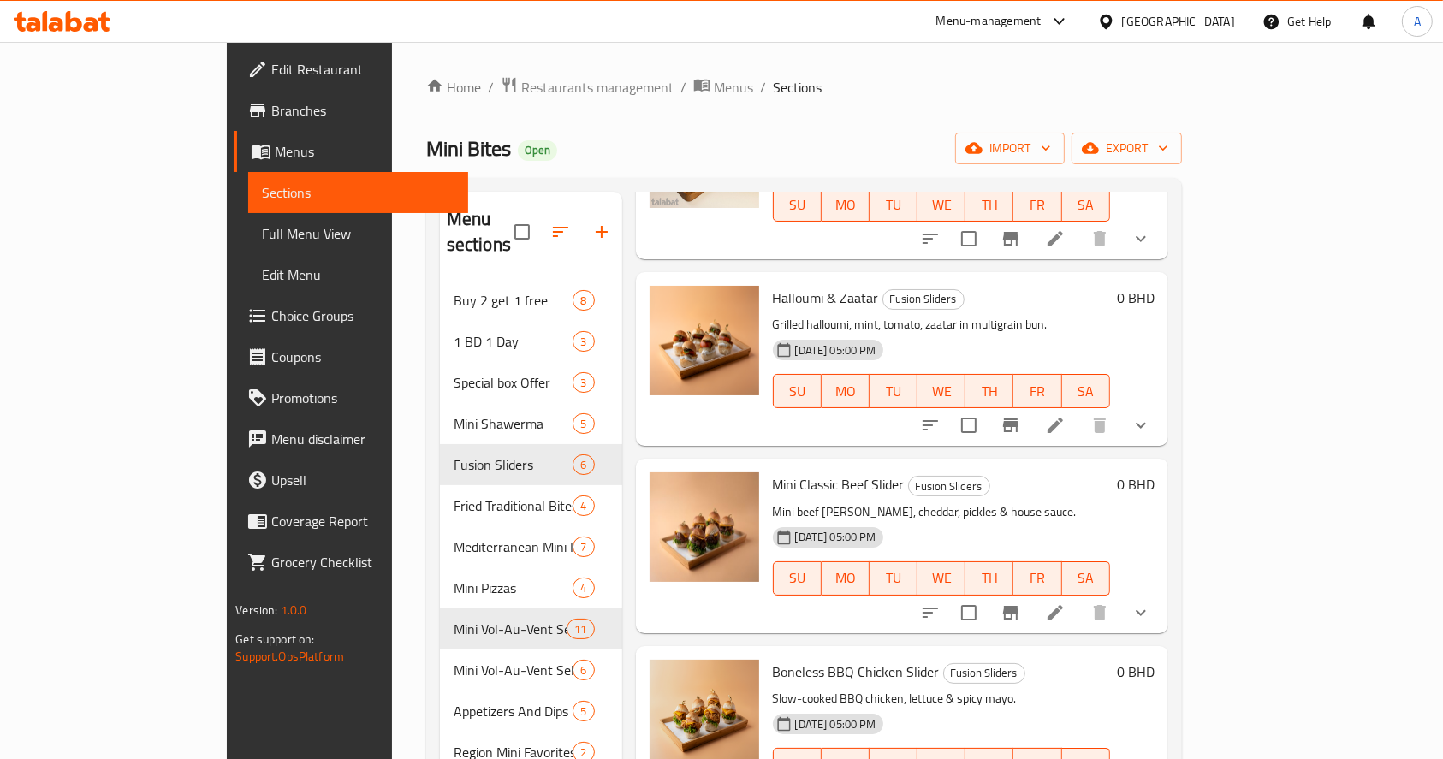
scroll to position [405, 0]
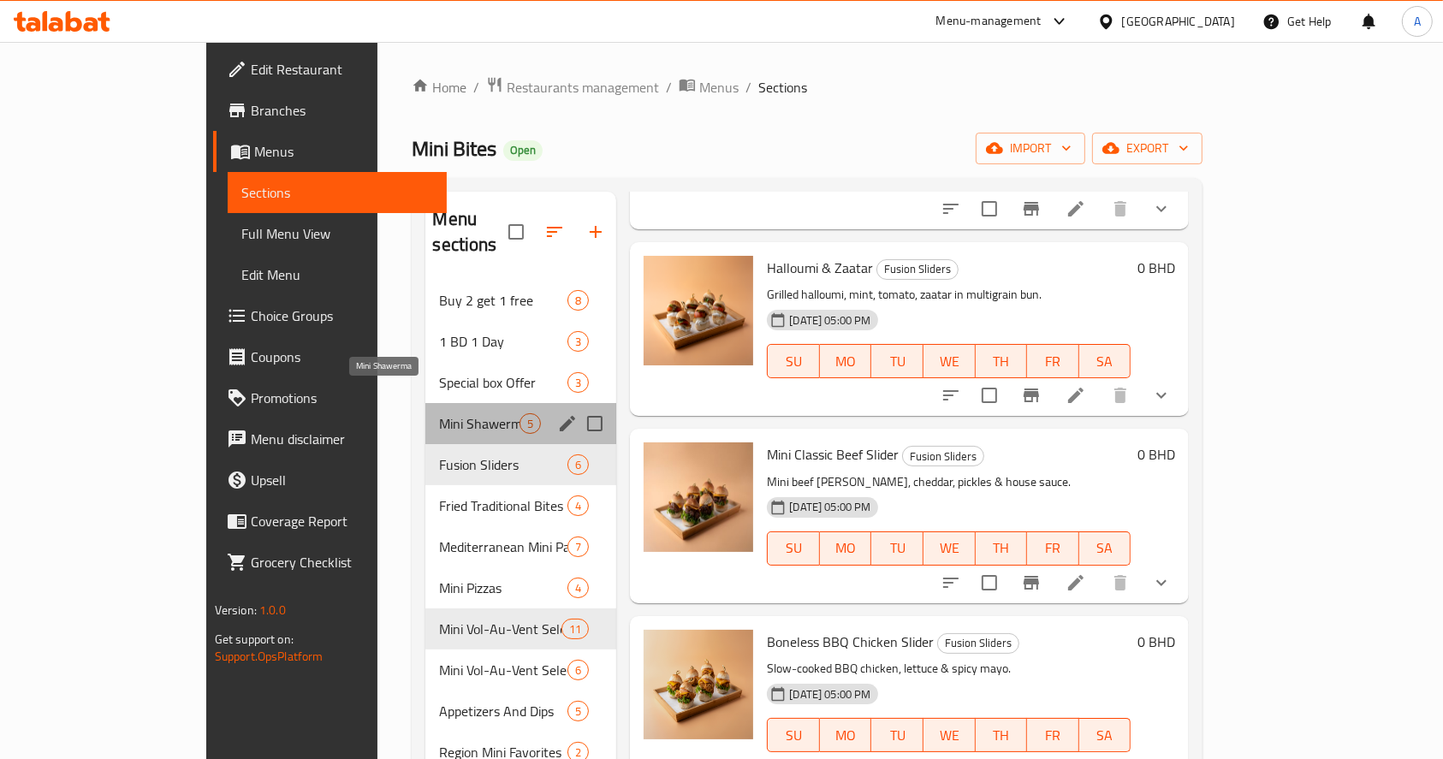
click at [439, 413] on span "Mini Shawerma" at bounding box center [479, 423] width 80 height 21
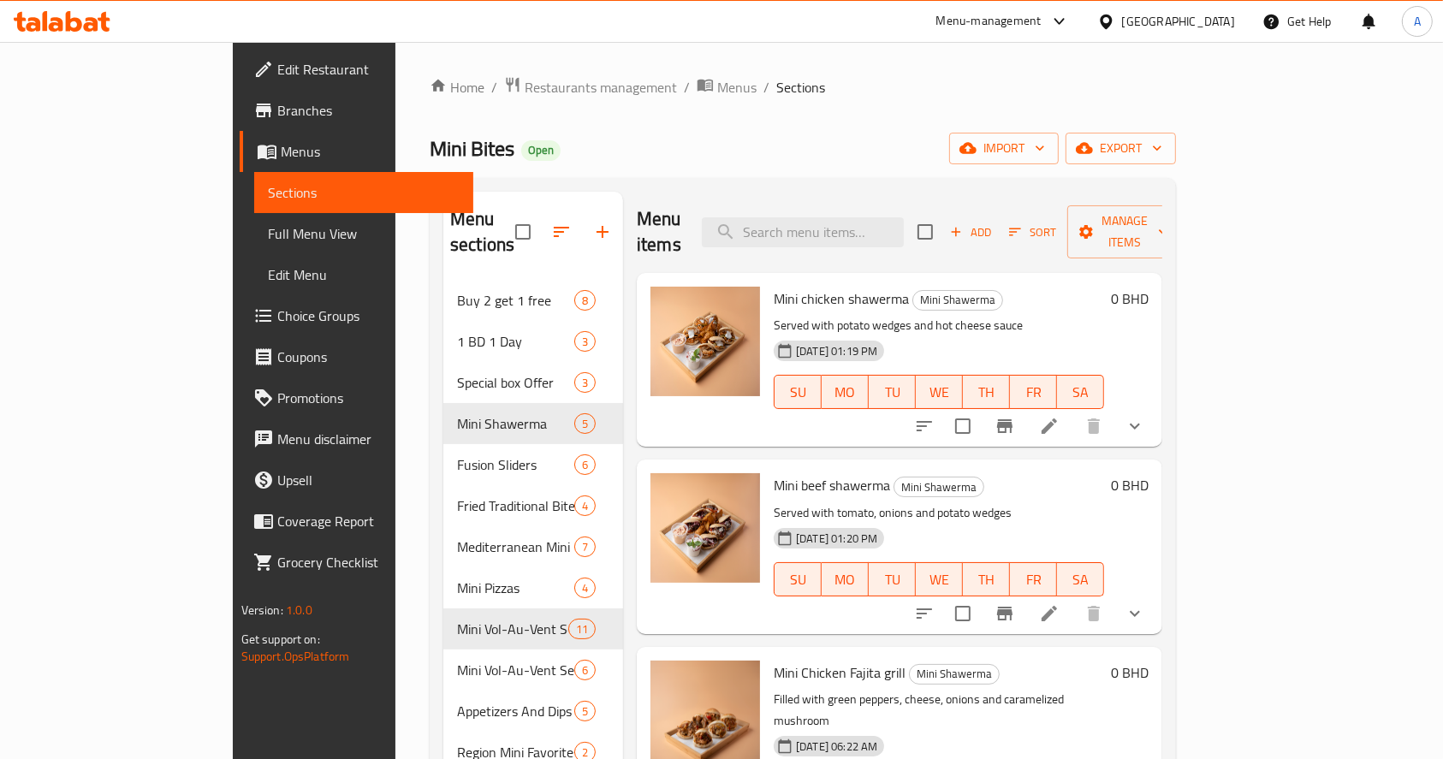
scroll to position [218, 0]
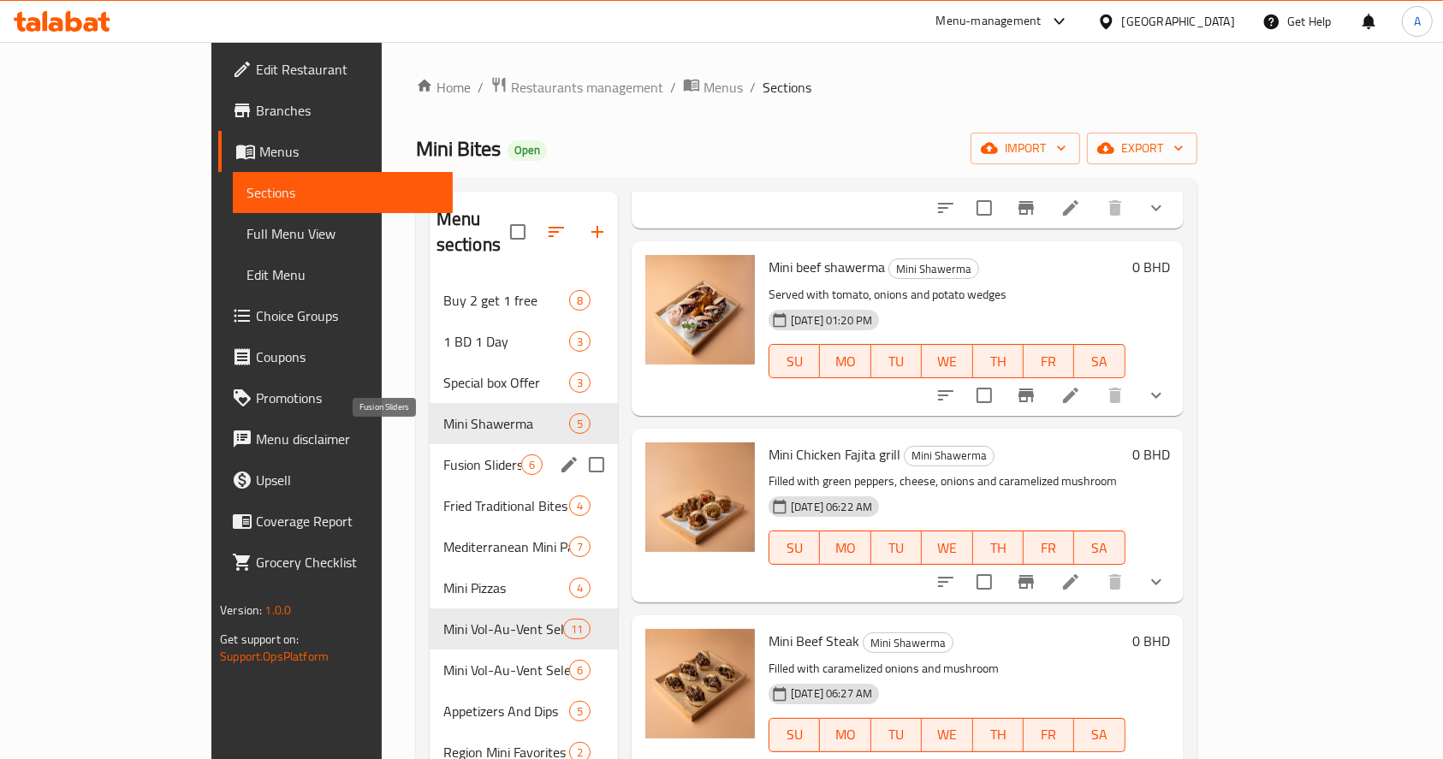
click at [443, 454] on span "Fusion Sliders" at bounding box center [482, 464] width 78 height 21
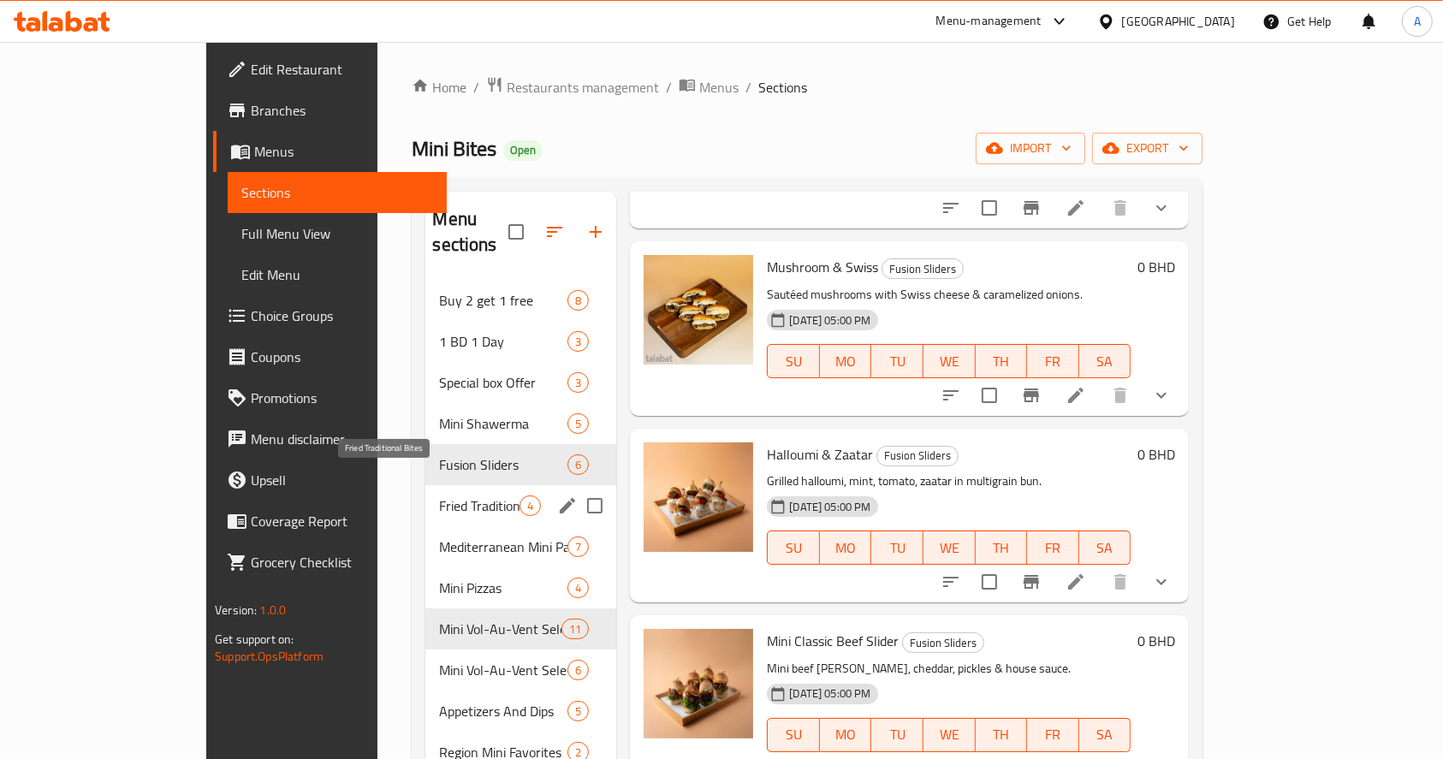
click at [439, 496] on span "Fried Traditional Bites" at bounding box center [479, 506] width 80 height 21
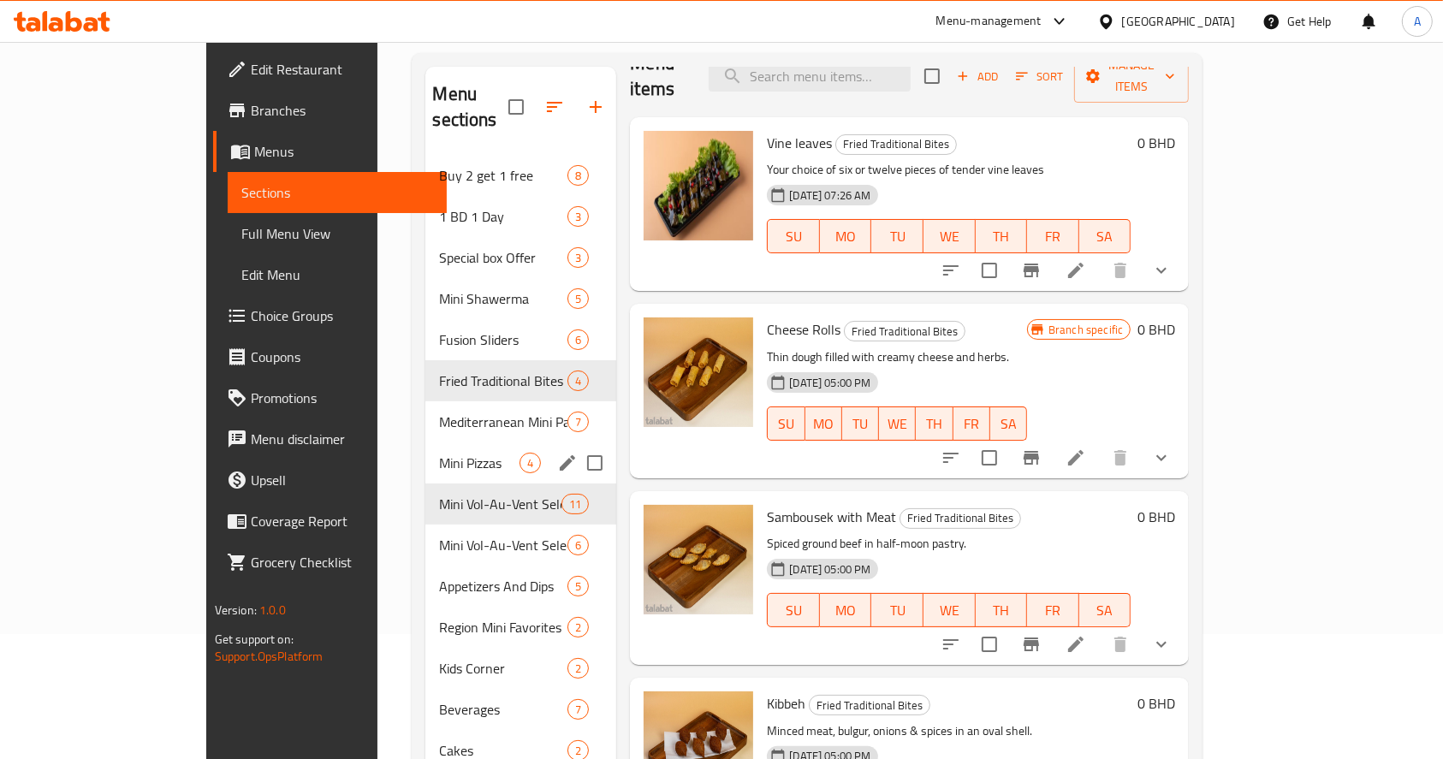
scroll to position [228, 0]
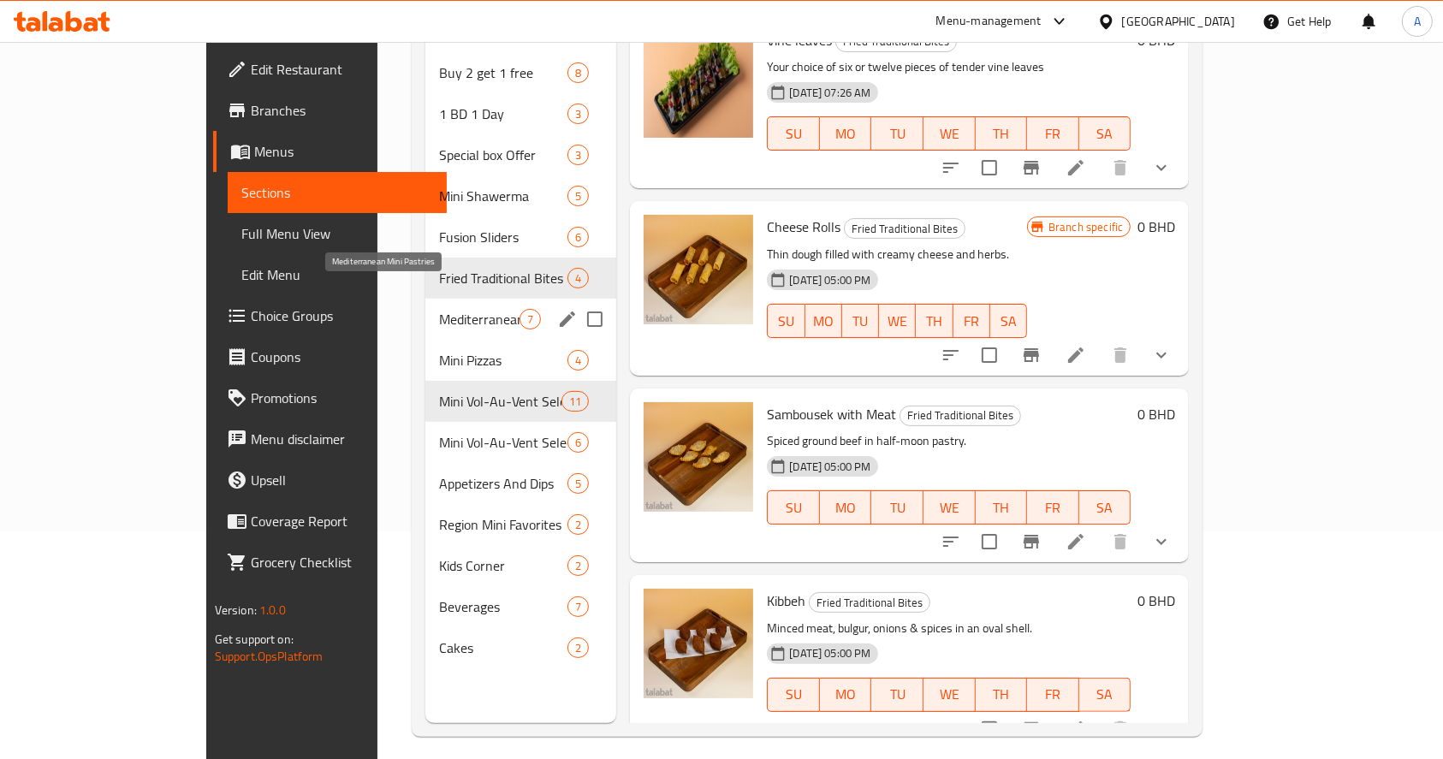
click at [439, 309] on span "Mediterranean Mini Pastries" at bounding box center [479, 319] width 80 height 21
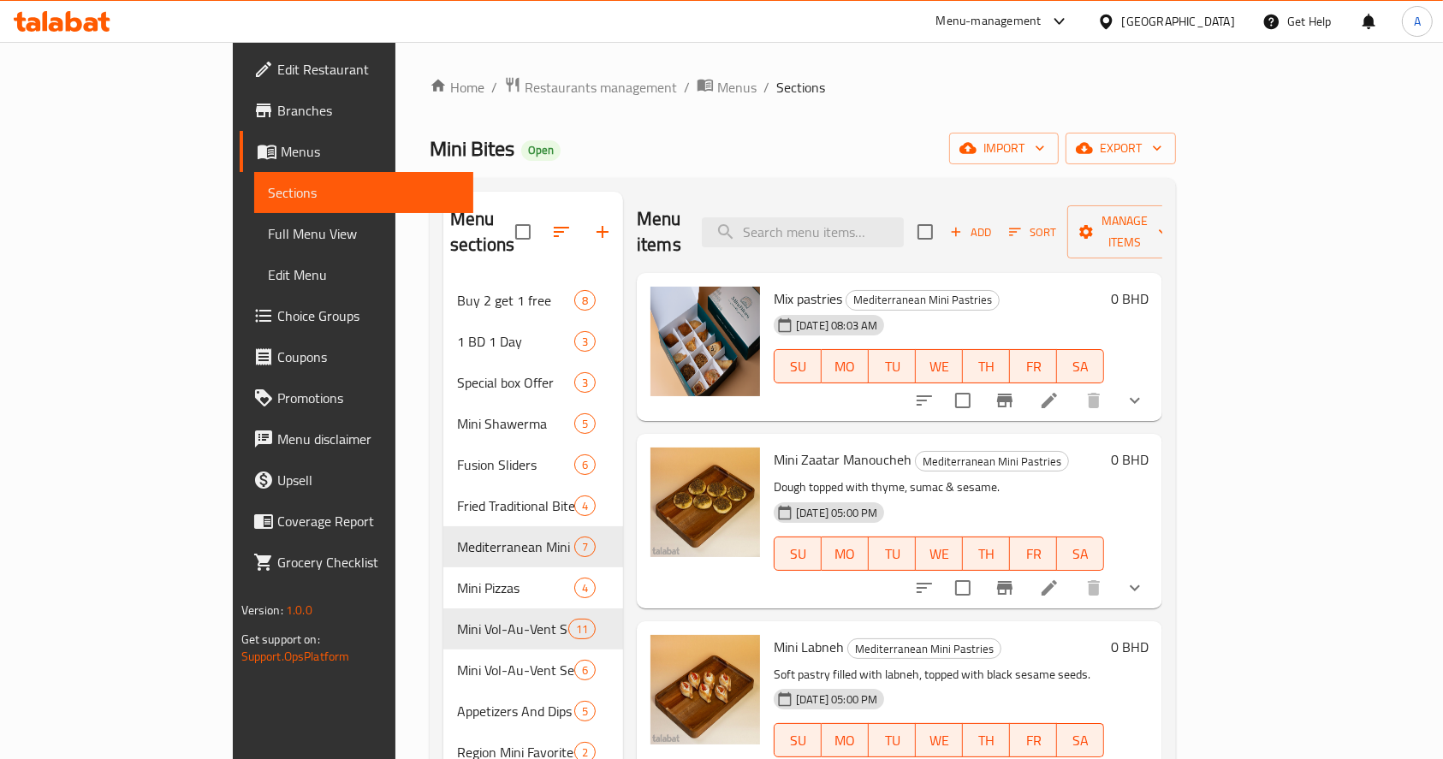
click at [1105, 108] on div "Home / Restaurants management / Menus / Sections Mini Bites Open import export …" at bounding box center [803, 520] width 746 height 888
click at [1171, 100] on div "Home / Restaurants management / Menus / Sections Mini Bites Open import export …" at bounding box center [803, 520] width 746 height 888
